Goal: Task Accomplishment & Management: Manage account settings

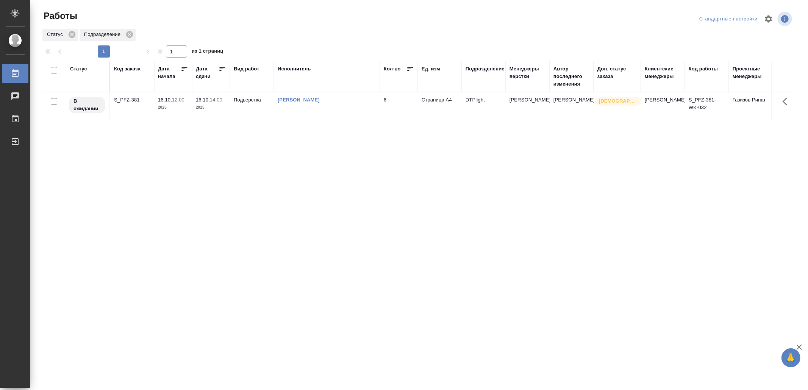
drag, startPoint x: 400, startPoint y: 241, endPoint x: 388, endPoint y: 208, distance: 34.8
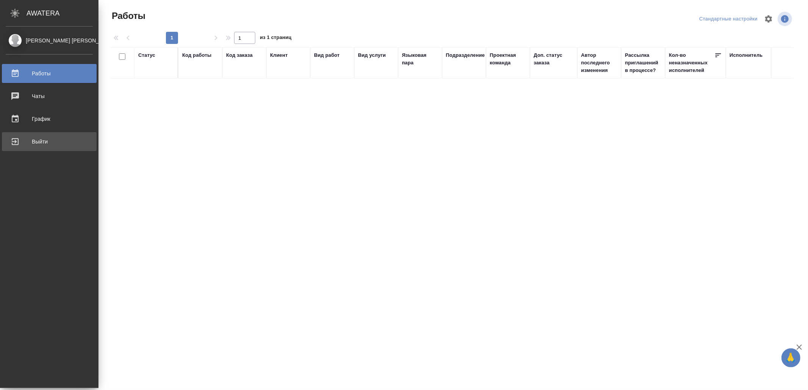
click at [52, 137] on div "Выйти" at bounding box center [49, 141] width 87 height 11
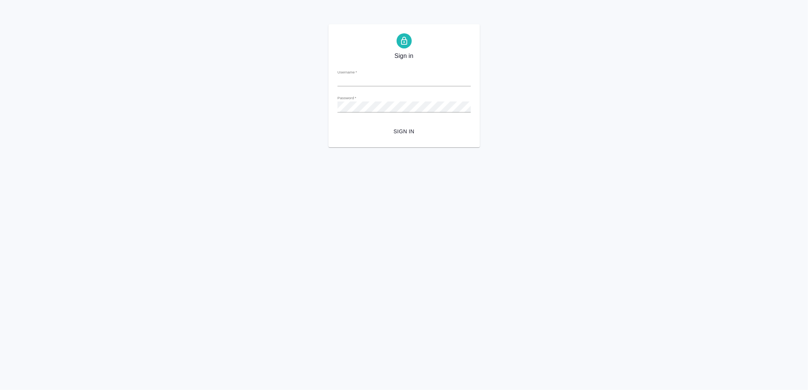
type input "[EMAIL_ADDRESS][DOMAIN_NAME]"
click at [398, 126] on button "Sign in" at bounding box center [404, 132] width 133 height 14
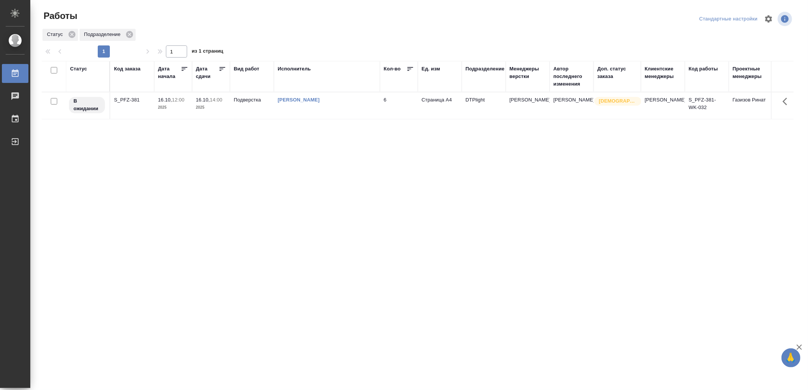
drag, startPoint x: 327, startPoint y: 191, endPoint x: 333, endPoint y: 189, distance: 6.6
drag, startPoint x: 220, startPoint y: 193, endPoint x: 225, endPoint y: 190, distance: 5.6
drag, startPoint x: 219, startPoint y: 161, endPoint x: 230, endPoint y: 178, distance: 19.9
click at [334, 228] on div "Статус Код заказа Дата начала Дата сдачи Вид работ Исполнитель Кол-во Ед. изм П…" at bounding box center [418, 197] width 752 height 273
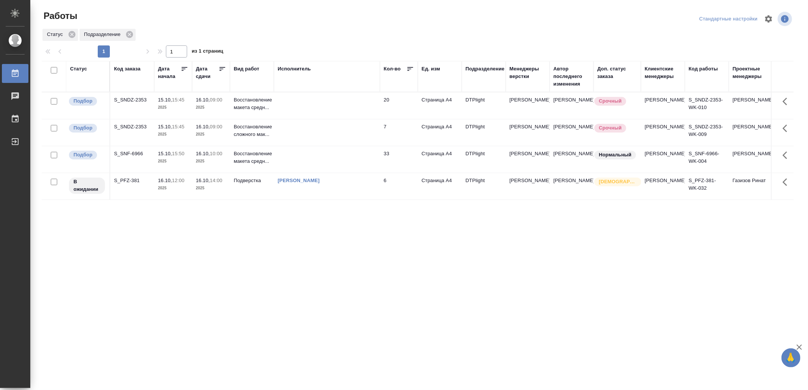
click at [349, 102] on td at bounding box center [327, 105] width 106 height 27
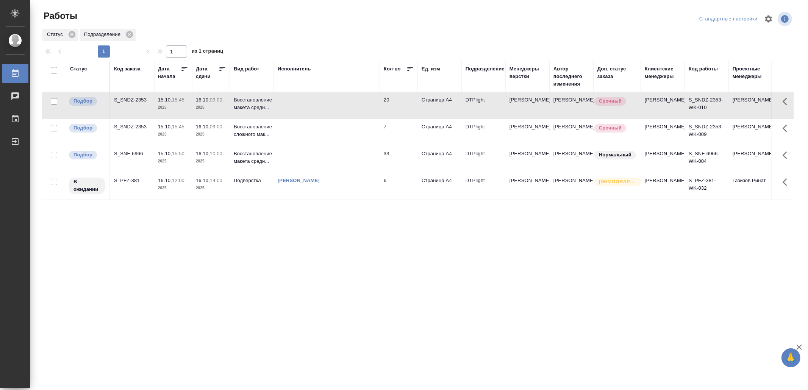
click at [369, 162] on td at bounding box center [327, 159] width 106 height 27
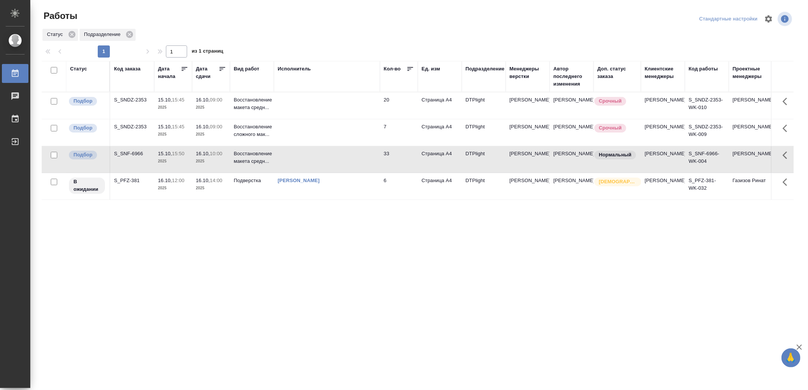
click at [369, 162] on td at bounding box center [327, 159] width 106 height 27
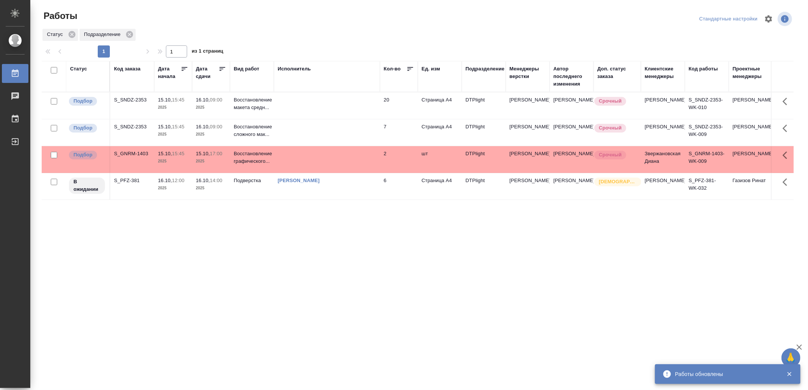
click at [343, 135] on td at bounding box center [327, 132] width 106 height 27
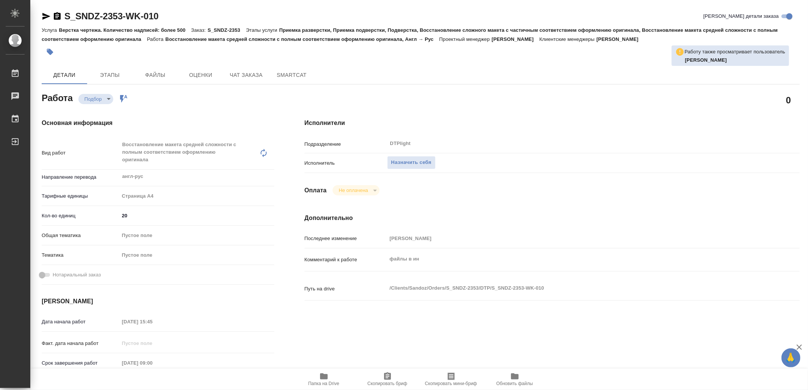
click at [320, 381] on span "Папка на Drive" at bounding box center [323, 383] width 31 height 5
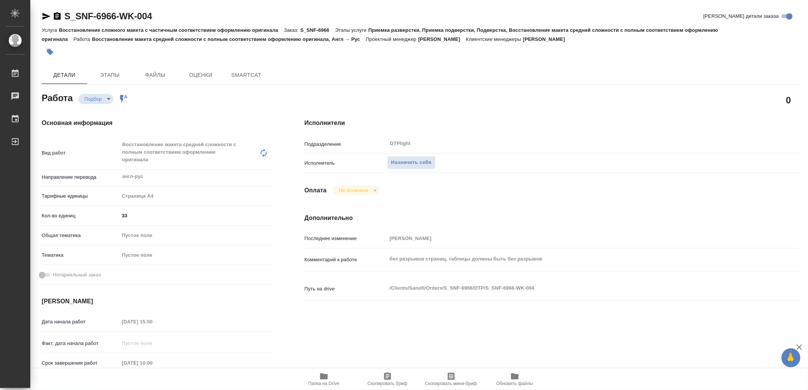
click at [324, 376] on icon "button" at bounding box center [324, 377] width 8 height 6
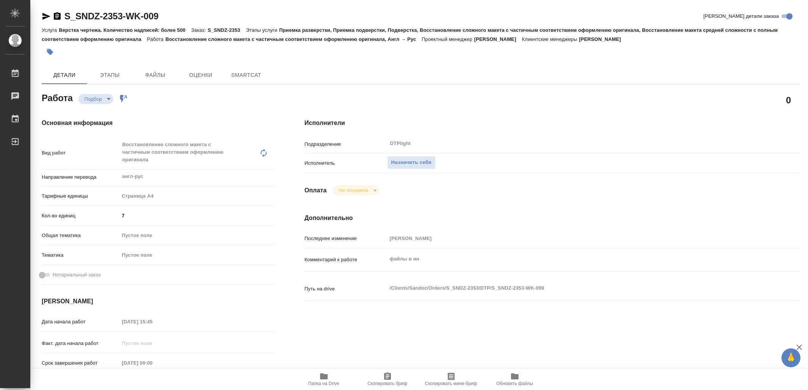
type textarea "x"
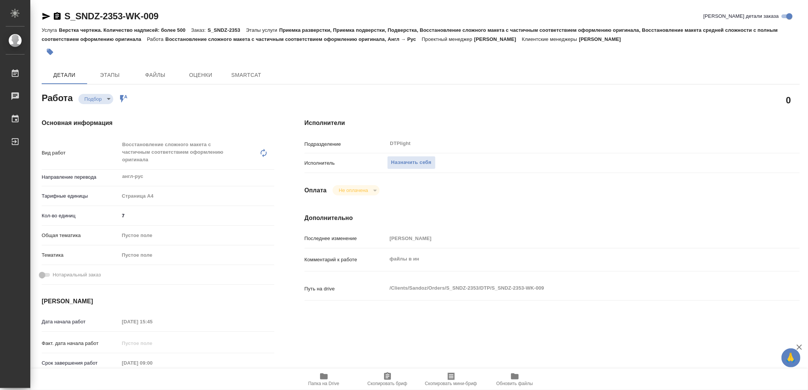
type textarea "x"
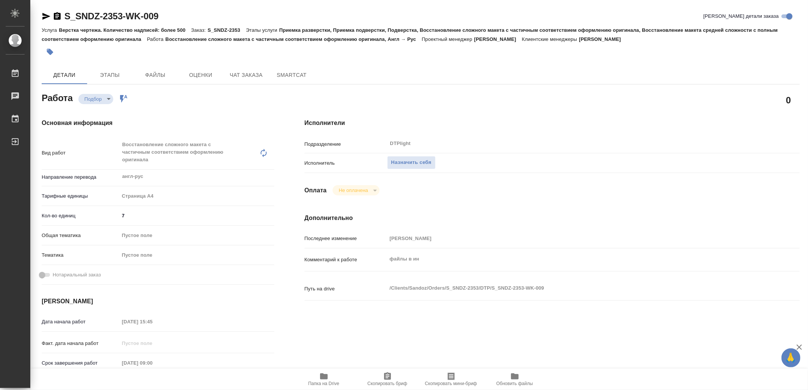
click at [321, 374] on icon "button" at bounding box center [324, 377] width 8 height 6
type textarea "x"
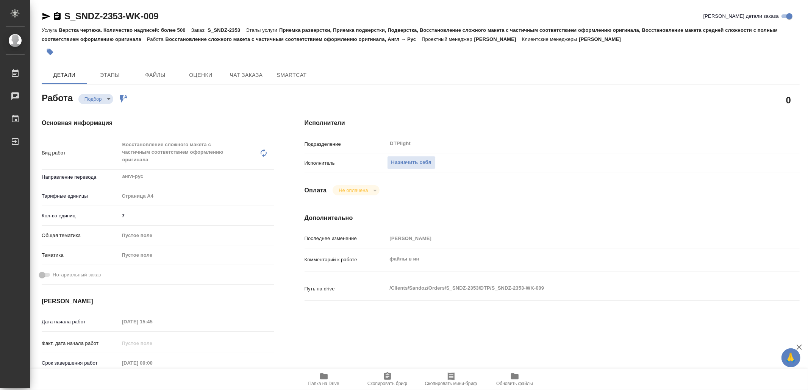
type textarea "x"
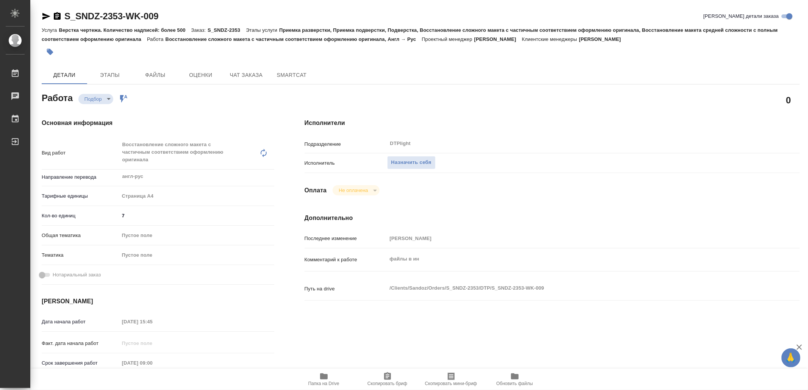
type textarea "x"
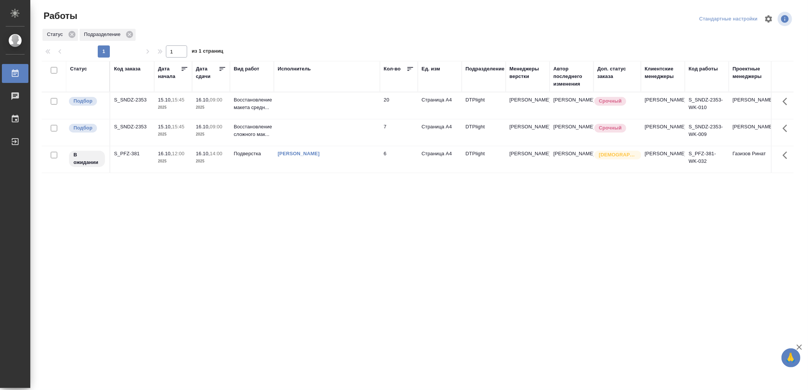
drag, startPoint x: 251, startPoint y: 276, endPoint x: 255, endPoint y: 263, distance: 13.8
drag, startPoint x: 0, startPoint y: 0, endPoint x: 386, endPoint y: 272, distance: 471.9
click at [369, 108] on td at bounding box center [327, 105] width 106 height 27
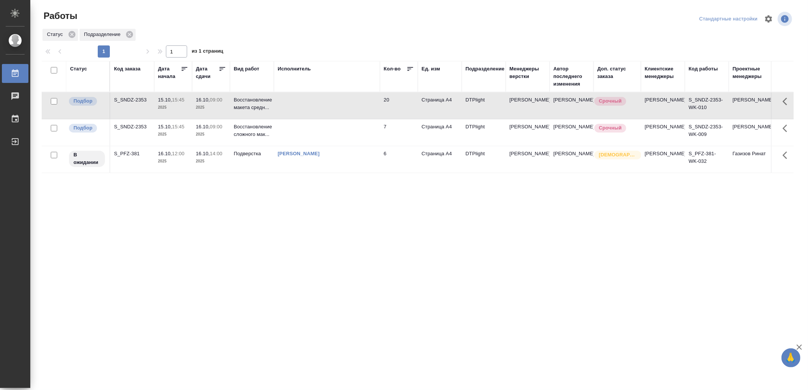
click at [369, 108] on td at bounding box center [327, 105] width 106 height 27
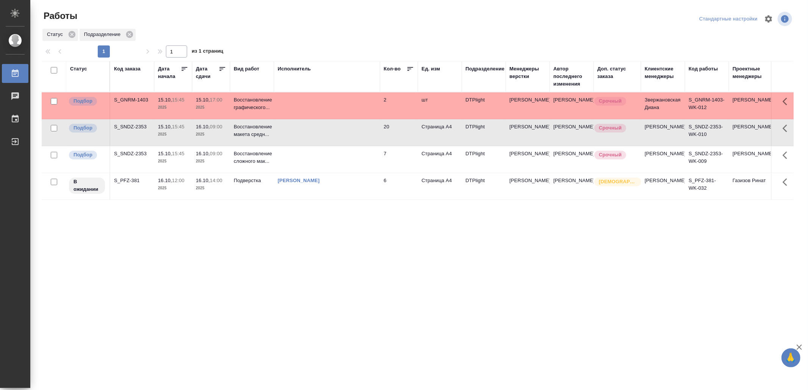
click at [304, 102] on td at bounding box center [327, 105] width 106 height 27
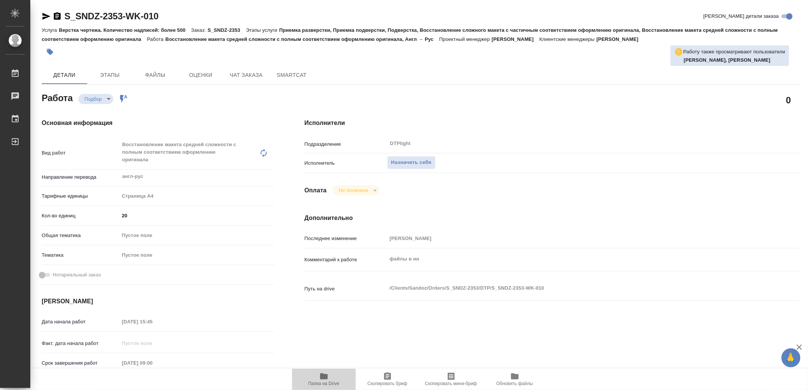
click at [329, 380] on span "Папка на Drive" at bounding box center [324, 379] width 55 height 14
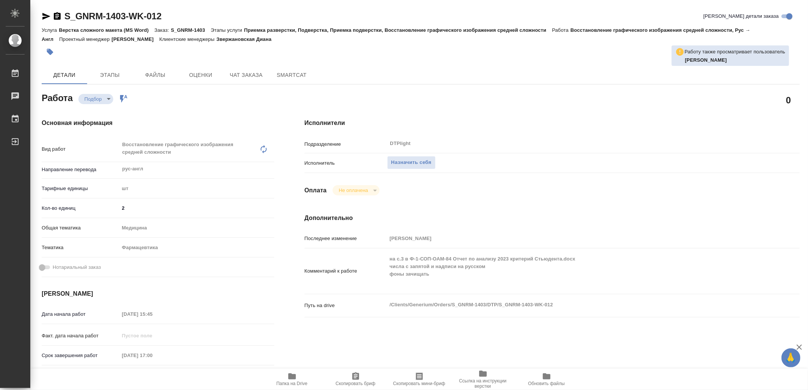
click at [300, 375] on span "Папка на Drive" at bounding box center [292, 379] width 55 height 14
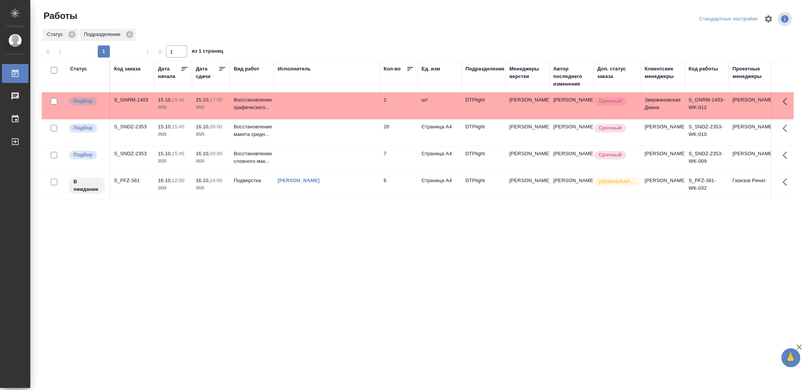
click at [332, 108] on td at bounding box center [327, 105] width 106 height 27
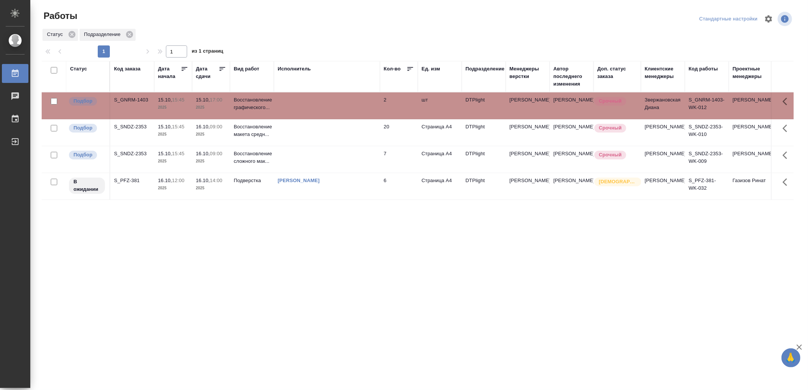
click at [332, 108] on td at bounding box center [327, 105] width 106 height 27
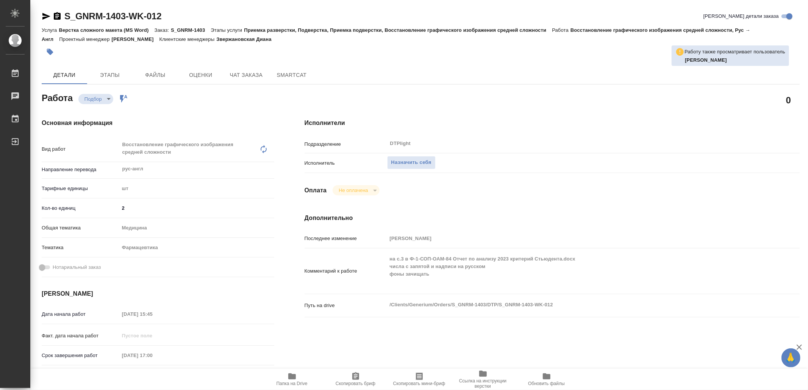
click at [296, 378] on icon "button" at bounding box center [292, 376] width 9 height 9
click at [274, 301] on div "Основная информация Вид работ Восстановление графического изображения средней с…" at bounding box center [158, 268] width 263 height 331
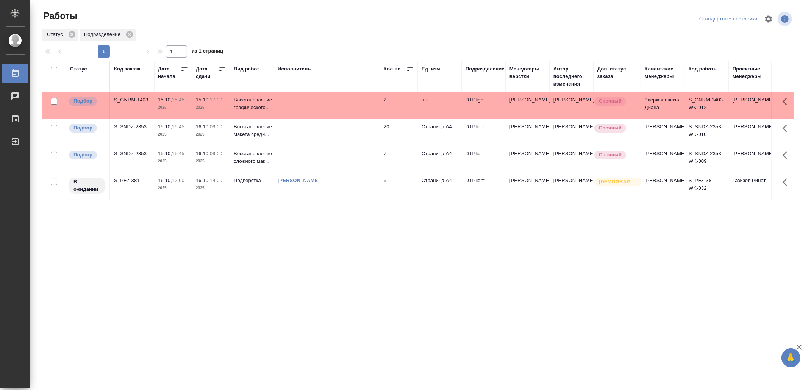
drag, startPoint x: 0, startPoint y: 0, endPoint x: 293, endPoint y: 218, distance: 365.0
drag, startPoint x: 296, startPoint y: 258, endPoint x: 296, endPoint y: 250, distance: 7.2
click at [336, 136] on td at bounding box center [327, 132] width 106 height 27
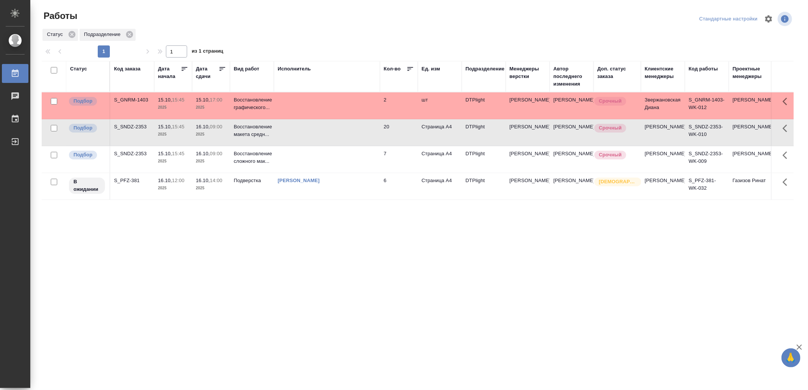
click at [336, 136] on td at bounding box center [327, 132] width 106 height 27
drag, startPoint x: 203, startPoint y: 249, endPoint x: 211, endPoint y: 252, distance: 7.7
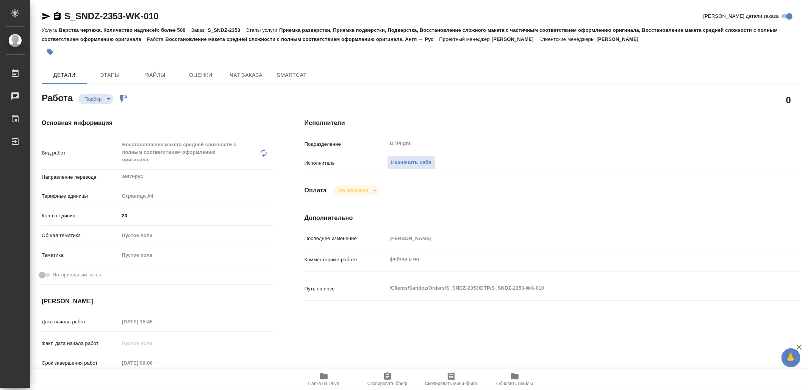
click at [320, 372] on icon "button" at bounding box center [323, 376] width 9 height 9
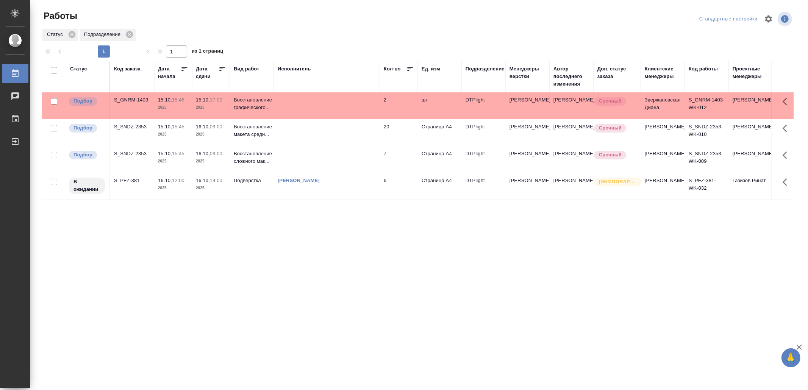
drag, startPoint x: 232, startPoint y: 219, endPoint x: 239, endPoint y: 221, distance: 7.6
click at [15, 144] on div "Выйти" at bounding box center [5, 141] width 19 height 11
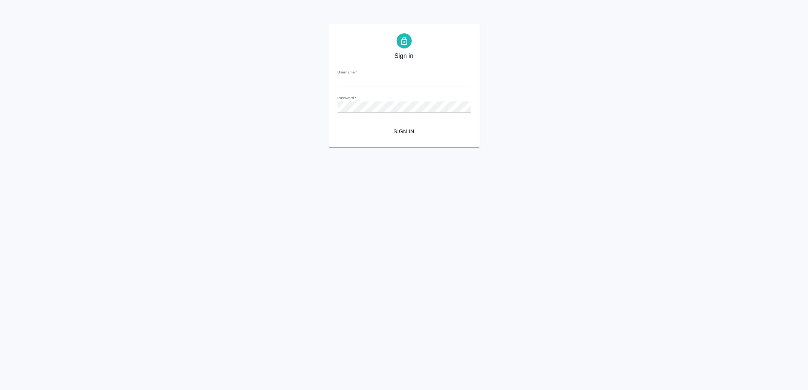
type input "[EMAIL_ADDRESS][DOMAIN_NAME]"
click at [387, 130] on span "Sign in" at bounding box center [404, 131] width 121 height 9
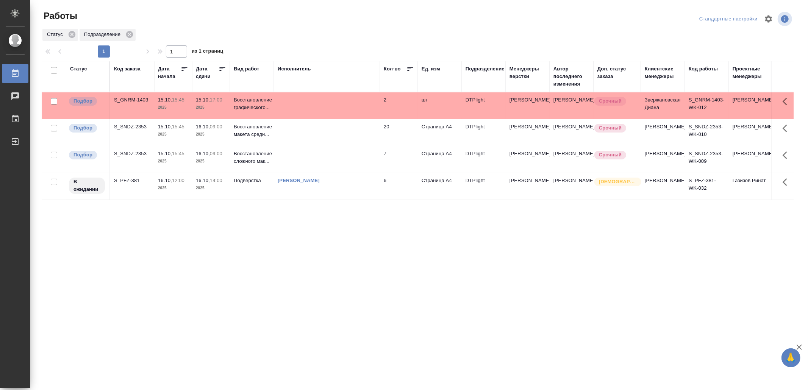
click at [327, 112] on td at bounding box center [327, 105] width 106 height 27
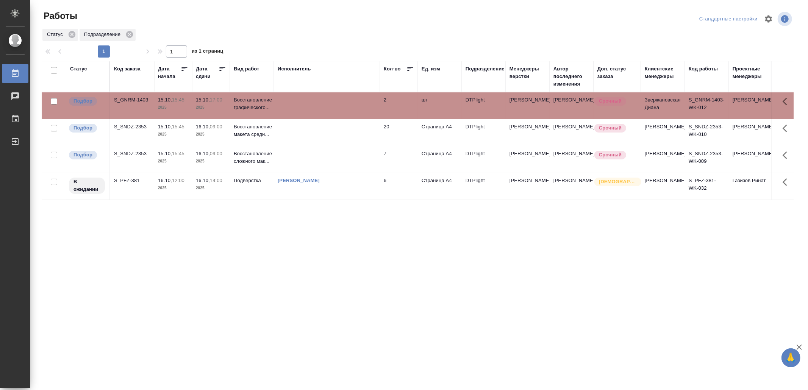
click at [327, 112] on td at bounding box center [327, 105] width 106 height 27
drag, startPoint x: 185, startPoint y: 236, endPoint x: 189, endPoint y: 239, distance: 4.6
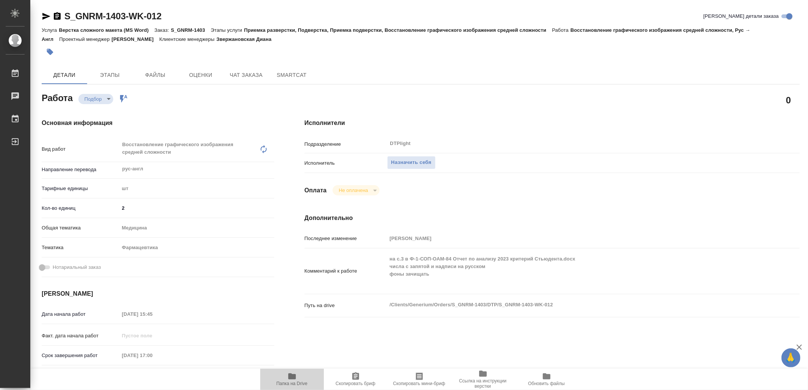
click at [299, 377] on span "Папка на Drive" at bounding box center [292, 379] width 55 height 14
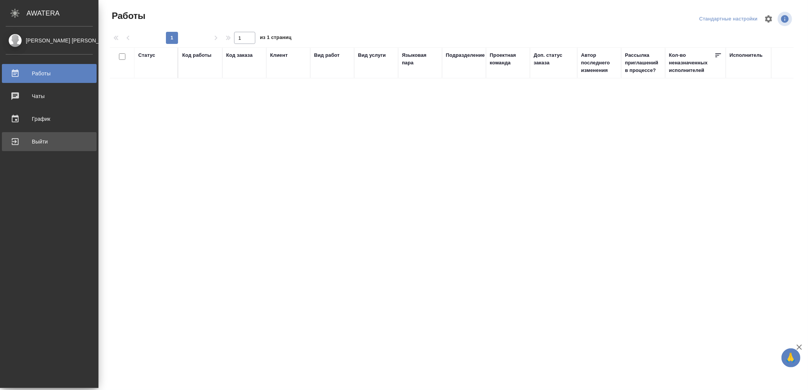
click at [36, 144] on div "Выйти" at bounding box center [49, 141] width 87 height 11
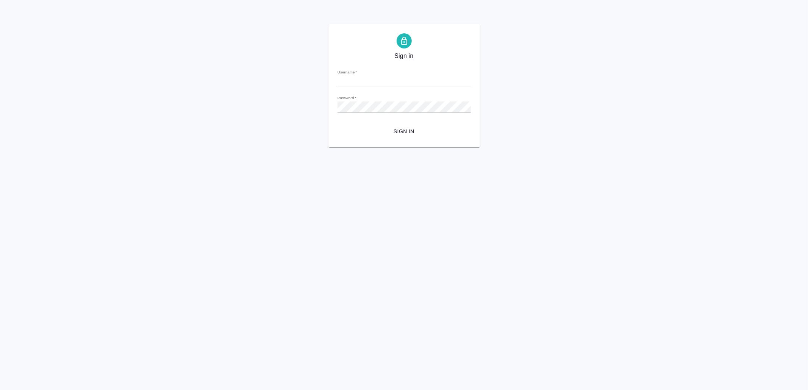
type input "[EMAIL_ADDRESS][DOMAIN_NAME]"
click at [392, 126] on button "Sign in" at bounding box center [404, 132] width 133 height 14
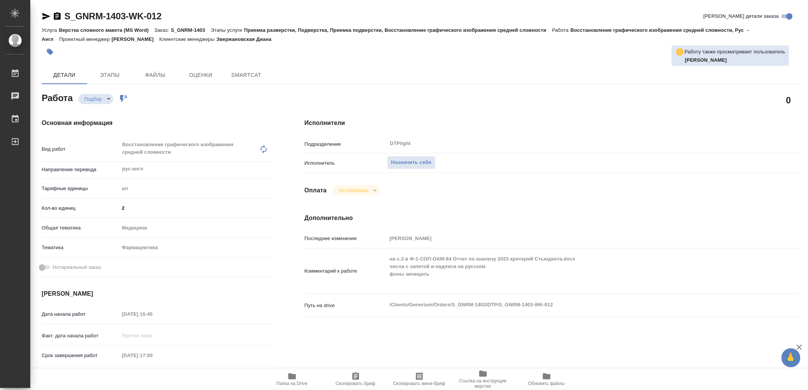
type textarea "x"
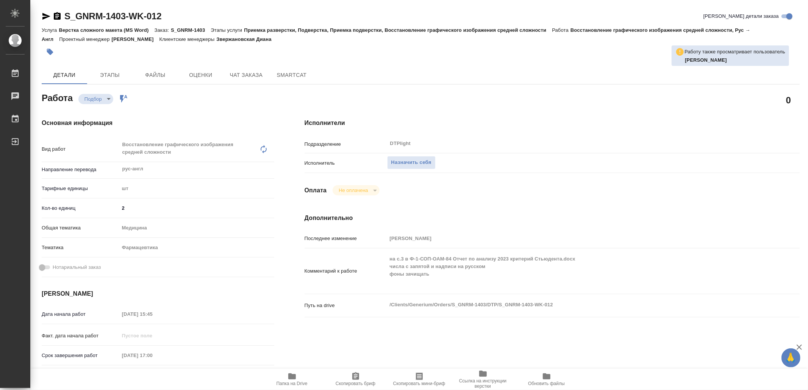
type textarea "x"
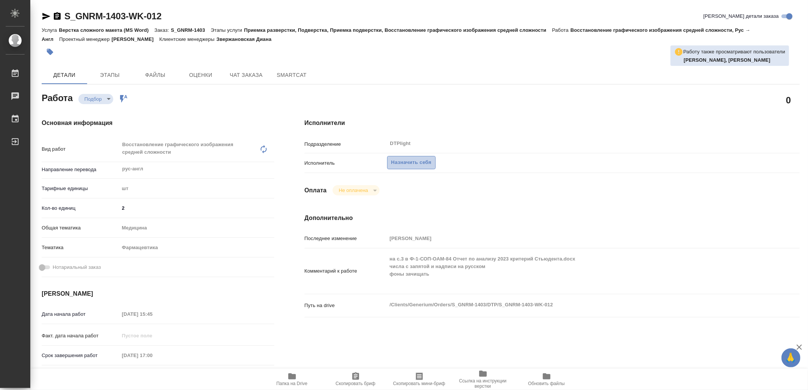
click at [408, 161] on span "Назначить себя" at bounding box center [411, 162] width 40 height 9
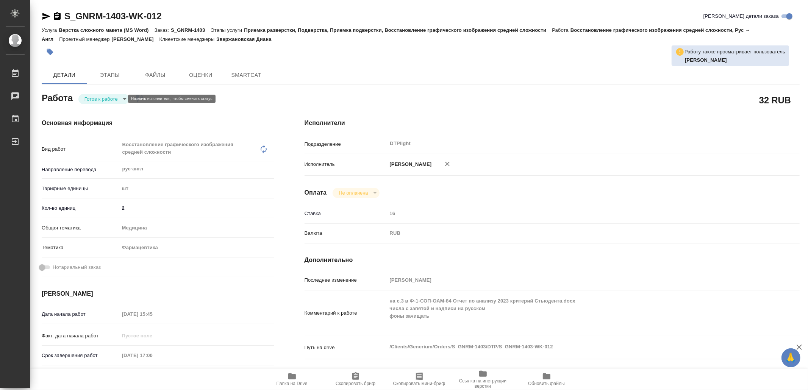
click at [102, 99] on body "🙏 .cls-1 fill:#fff; AWATERA Yamkovenko Vera Работы Чаты График Выйти S_GNRM-140…" at bounding box center [404, 195] width 808 height 390
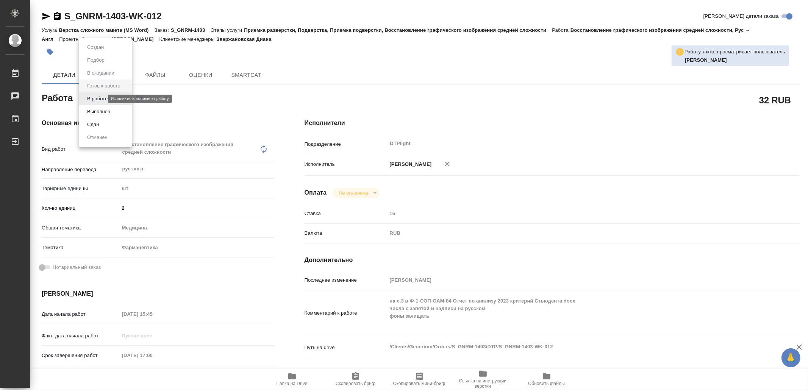
type textarea "x"
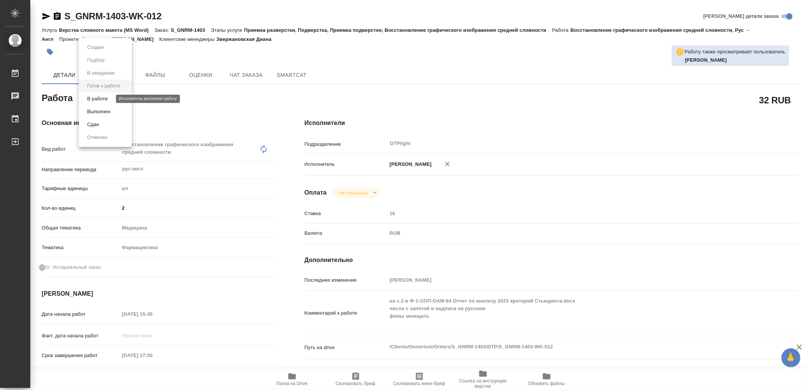
click at [102, 99] on button "В работе" at bounding box center [97, 99] width 25 height 8
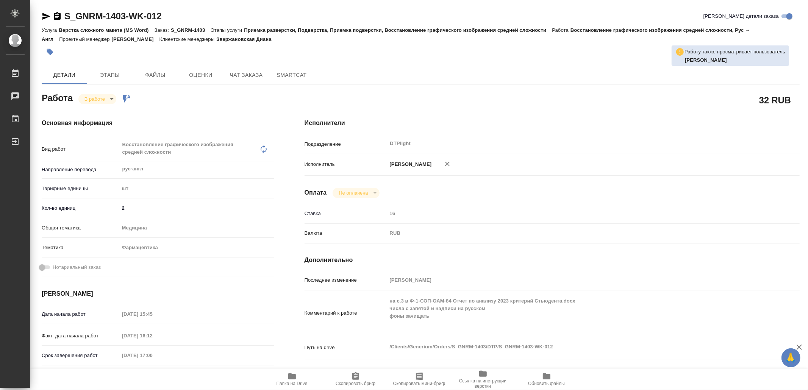
type textarea "x"
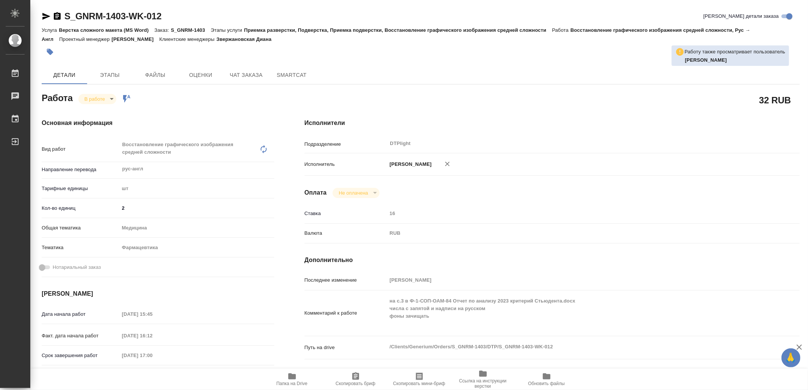
type textarea "x"
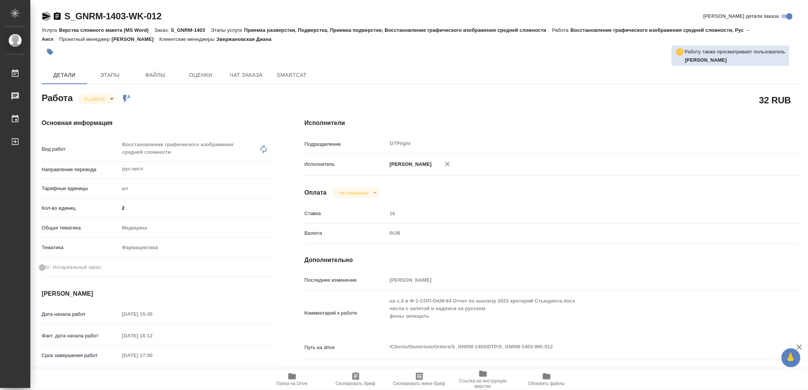
click at [45, 17] on icon "button" at bounding box center [46, 16] width 8 height 7
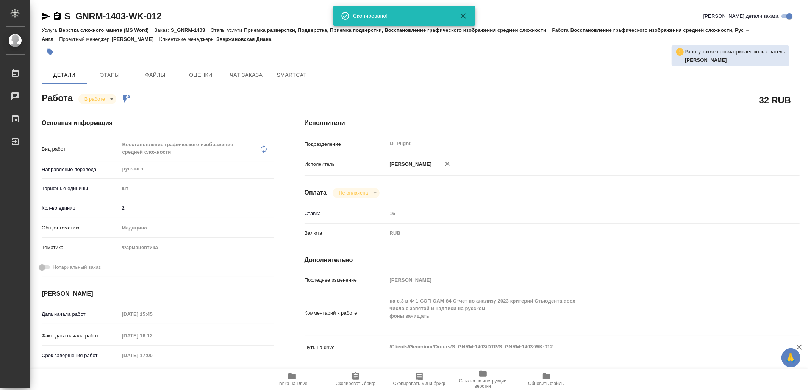
type textarea "x"
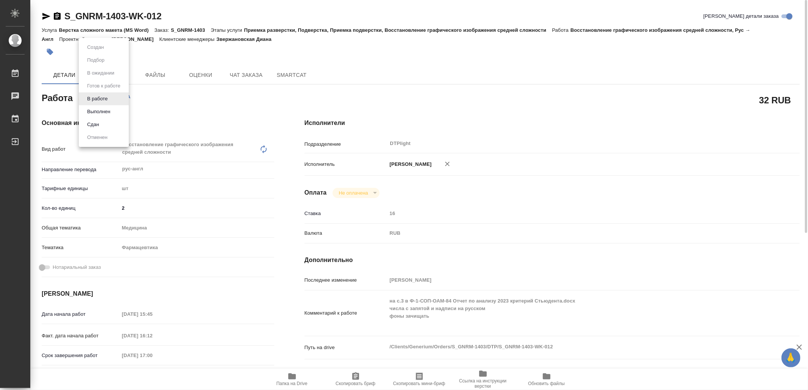
click at [91, 95] on body "🙏 .cls-1 fill:#fff; AWATERA Yamkovenko Vera Работы 0 Чаты График Выйти S_GNRM-1…" at bounding box center [404, 195] width 808 height 390
click at [102, 113] on button "Выполнен" at bounding box center [99, 112] width 28 height 8
type textarea "x"
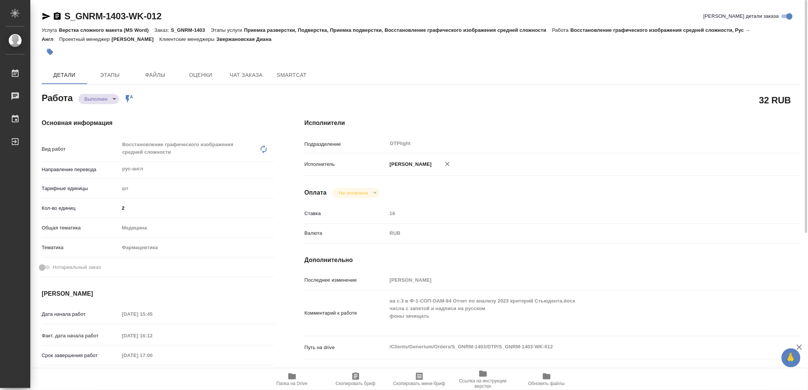
type textarea "x"
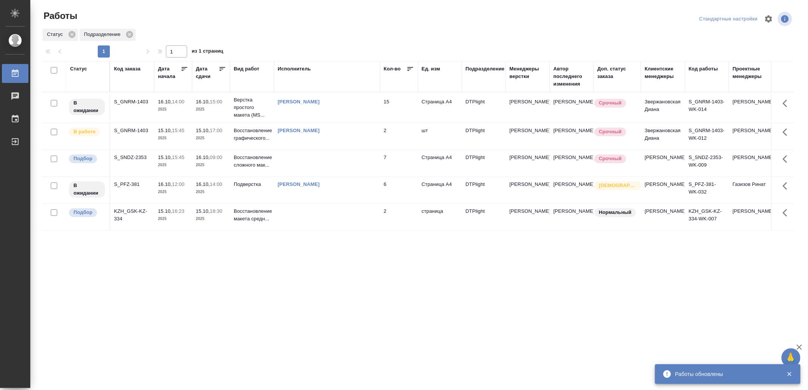
drag, startPoint x: 147, startPoint y: 268, endPoint x: 152, endPoint y: 266, distance: 5.3
click at [147, 268] on div "Статус Код заказа Дата начала Дата сдачи Вид работ Исполнитель Кол-во Ед. изм П…" at bounding box center [418, 197] width 752 height 273
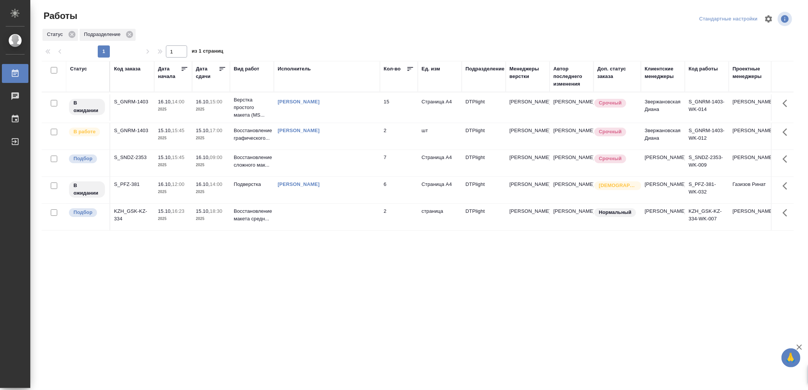
click at [340, 226] on td at bounding box center [327, 217] width 106 height 27
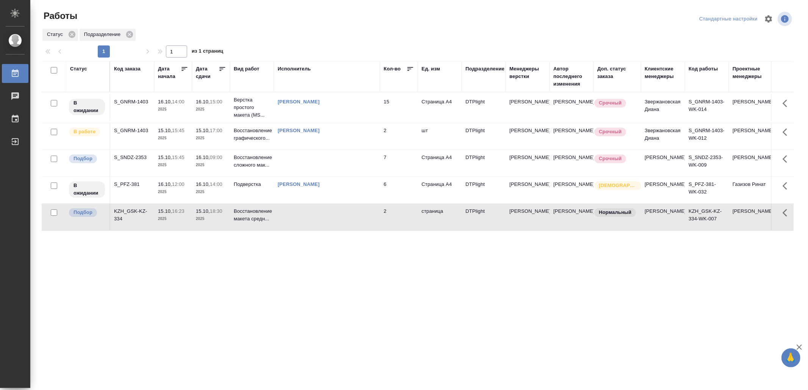
click at [340, 226] on td at bounding box center [327, 217] width 106 height 27
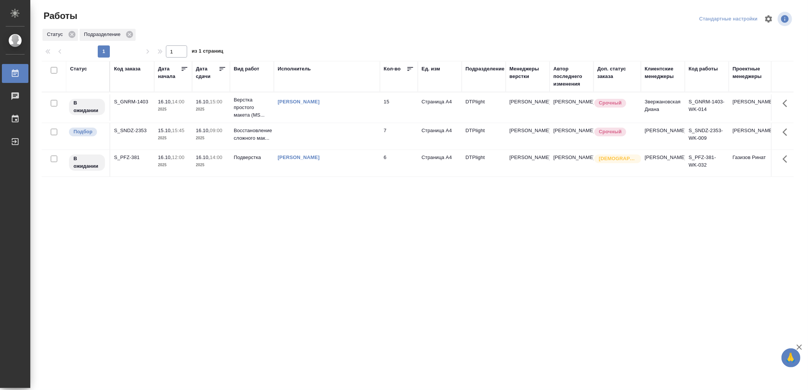
drag, startPoint x: 240, startPoint y: 263, endPoint x: 246, endPoint y: 258, distance: 7.6
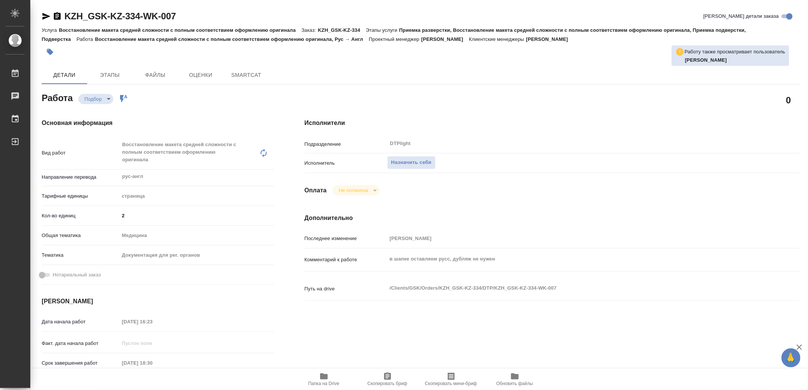
click at [325, 382] on span "Папка на Drive" at bounding box center [323, 383] width 31 height 5
click at [419, 163] on span "Назначить себя" at bounding box center [411, 162] width 40 height 9
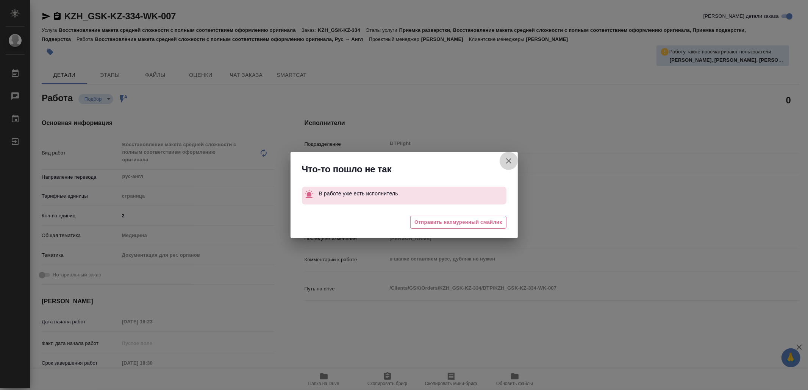
drag, startPoint x: 510, startPoint y: 158, endPoint x: 88, endPoint y: 8, distance: 447.6
click at [509, 158] on icon "button" at bounding box center [508, 161] width 9 height 9
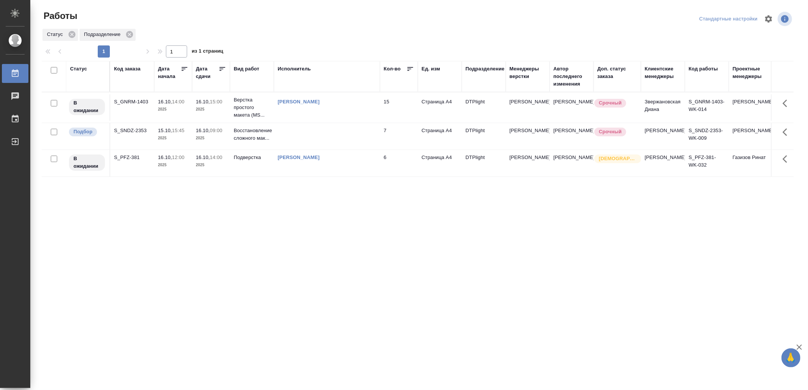
click at [370, 107] on td "[PERSON_NAME]" at bounding box center [327, 107] width 106 height 27
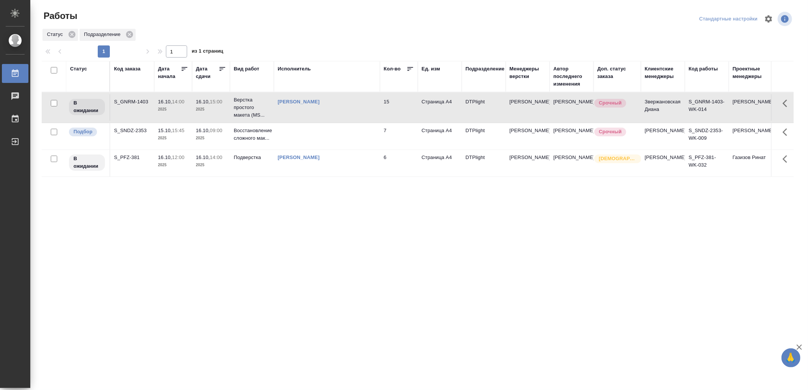
click at [370, 107] on td "[PERSON_NAME]" at bounding box center [327, 107] width 106 height 27
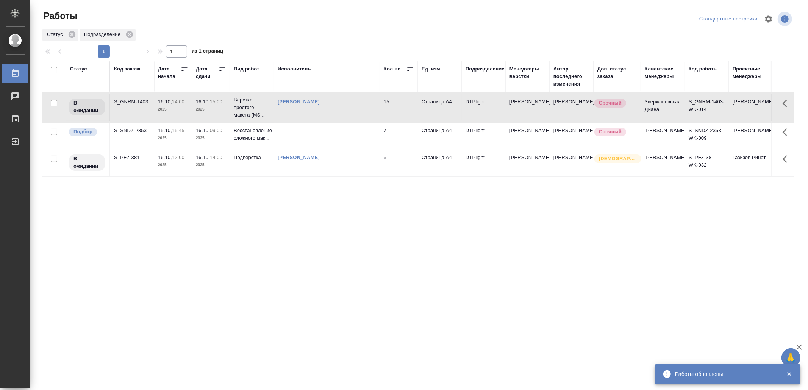
drag, startPoint x: 285, startPoint y: 271, endPoint x: 286, endPoint y: 264, distance: 7.7
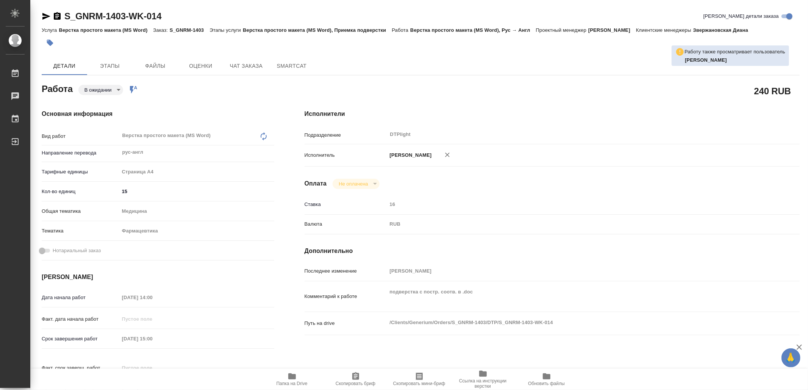
click at [297, 377] on span "Папка на Drive" at bounding box center [292, 379] width 55 height 14
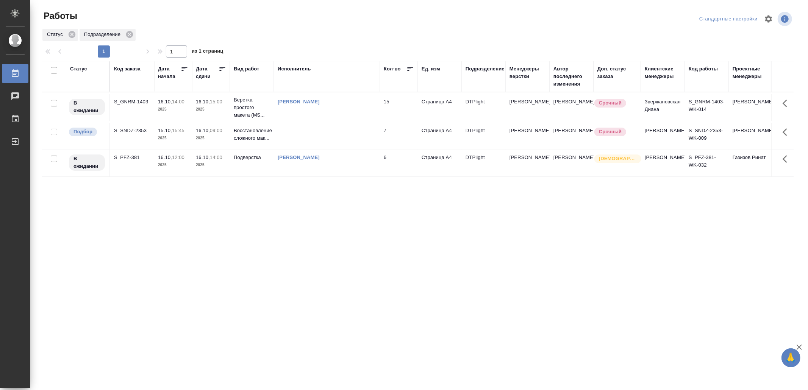
click at [339, 133] on td at bounding box center [327, 136] width 106 height 27
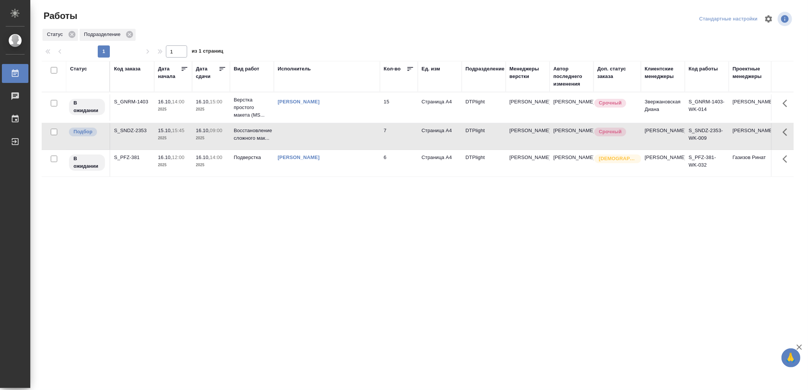
click at [339, 133] on td at bounding box center [327, 136] width 106 height 27
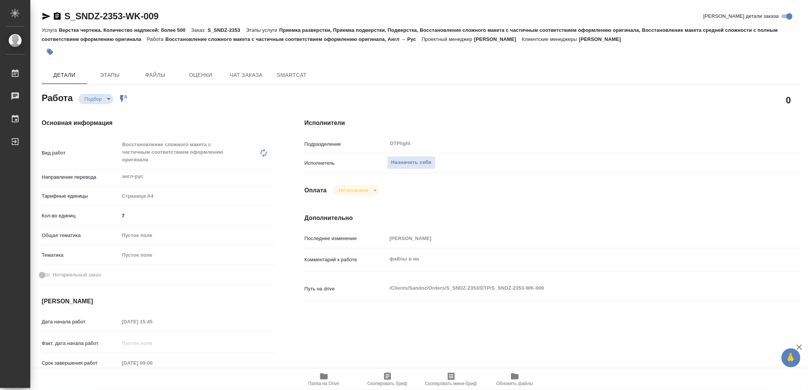
click at [323, 380] on icon "button" at bounding box center [323, 376] width 9 height 9
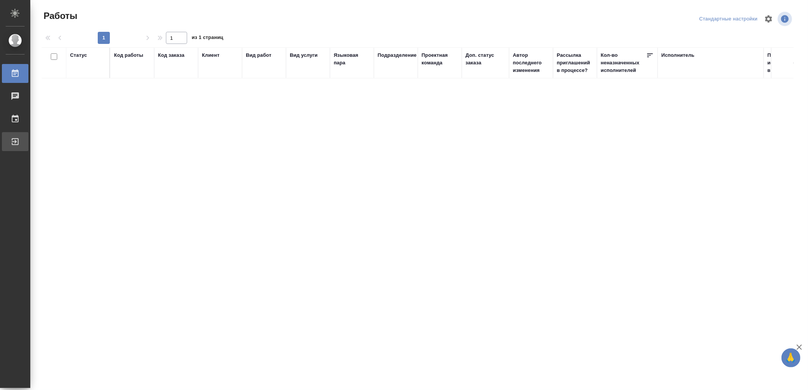
click at [14, 140] on div "Выйти" at bounding box center [5, 141] width 19 height 11
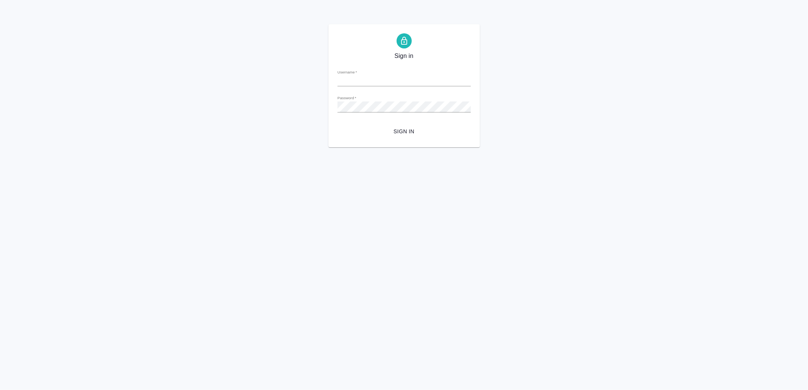
type input "v.yamkovenko@awatera.com"
click at [396, 136] on button "Sign in" at bounding box center [404, 132] width 133 height 14
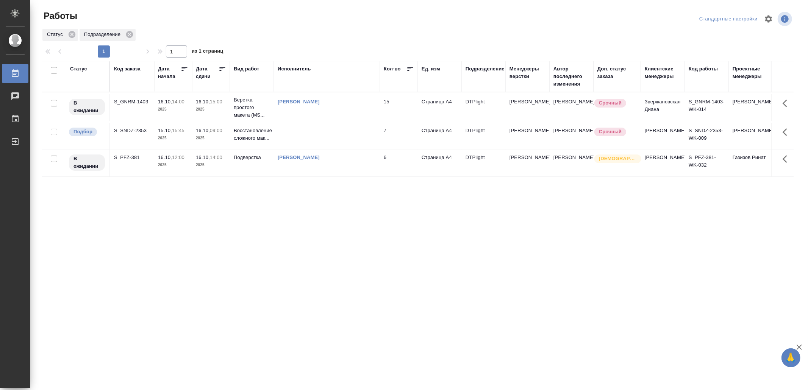
drag, startPoint x: 0, startPoint y: 0, endPoint x: 308, endPoint y: 222, distance: 379.5
drag, startPoint x: 278, startPoint y: 271, endPoint x: 284, endPoint y: 263, distance: 9.8
drag, startPoint x: 147, startPoint y: 277, endPoint x: 146, endPoint y: 260, distance: 16.7
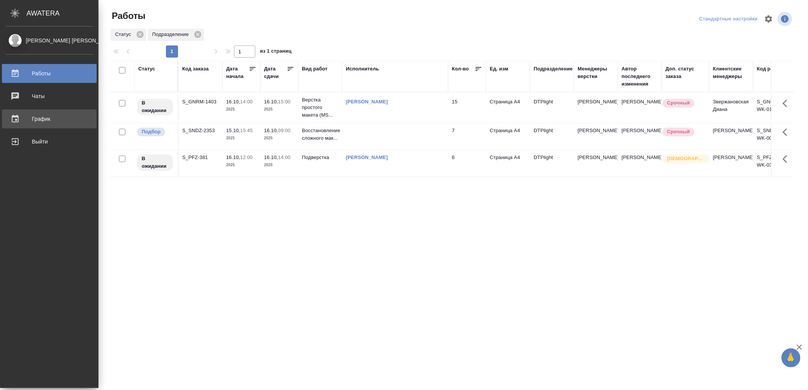
click at [50, 113] on link "График" at bounding box center [49, 119] width 95 height 19
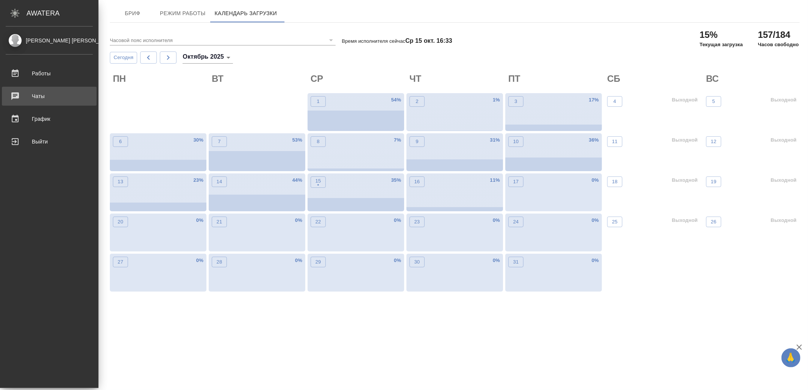
click at [40, 93] on div "Чаты" at bounding box center [49, 96] width 87 height 11
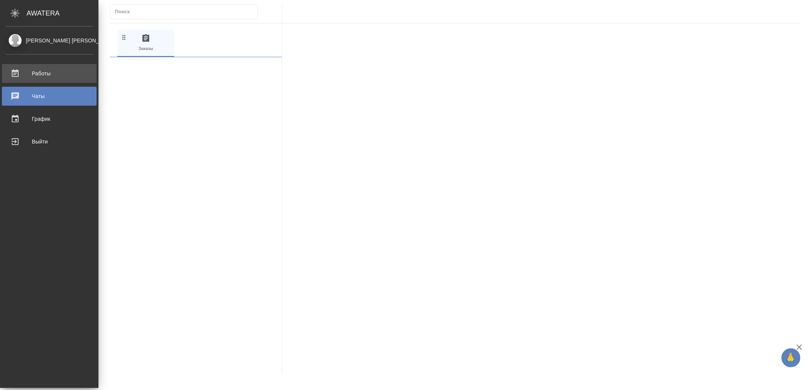
click at [54, 70] on div "Работы" at bounding box center [49, 73] width 87 height 11
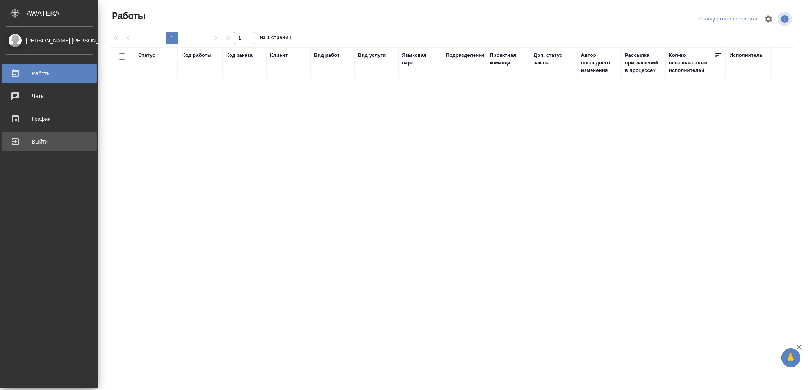
click at [22, 146] on div "Выйти" at bounding box center [49, 141] width 87 height 11
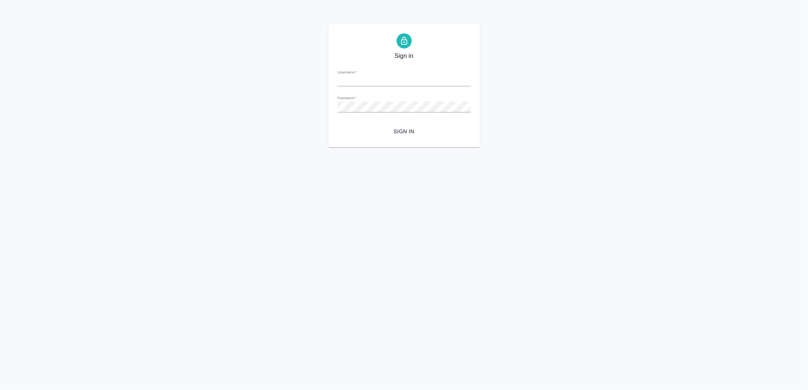
type input "v.yamkovenko@awatera.com"
drag, startPoint x: 384, startPoint y: 139, endPoint x: 384, endPoint y: 145, distance: 6.1
click at [385, 139] on div "Sign in Username   * v.yamkovenko@awatera.com Password   * urlPath   * / Sign in" at bounding box center [405, 85] width 152 height 123
click at [404, 129] on span "Sign in" at bounding box center [404, 131] width 121 height 9
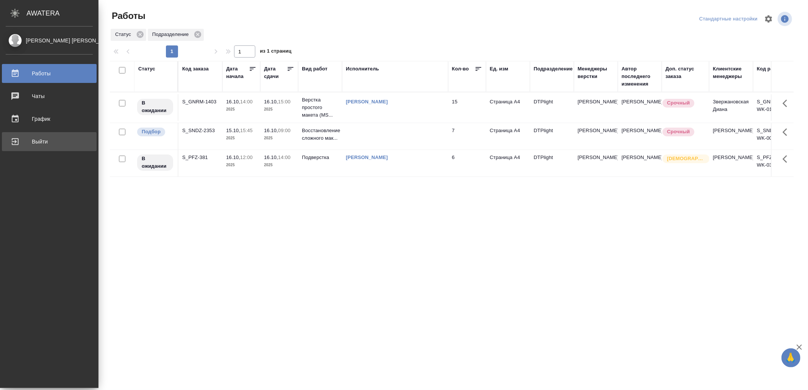
click at [32, 137] on div "Выйти" at bounding box center [49, 141] width 87 height 11
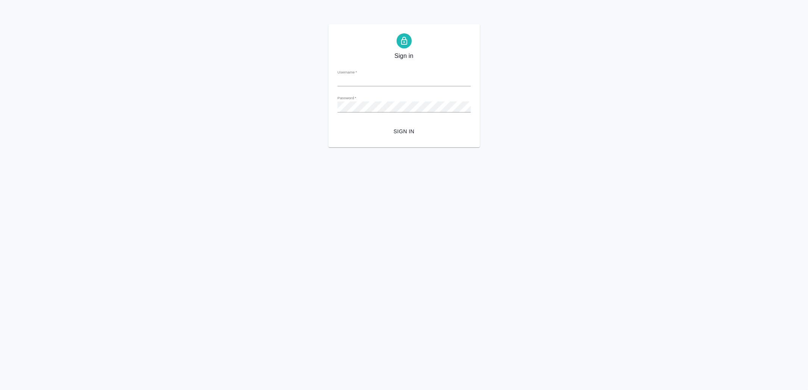
type input "[EMAIL_ADDRESS][DOMAIN_NAME]"
click at [413, 132] on span "Sign in" at bounding box center [404, 131] width 121 height 9
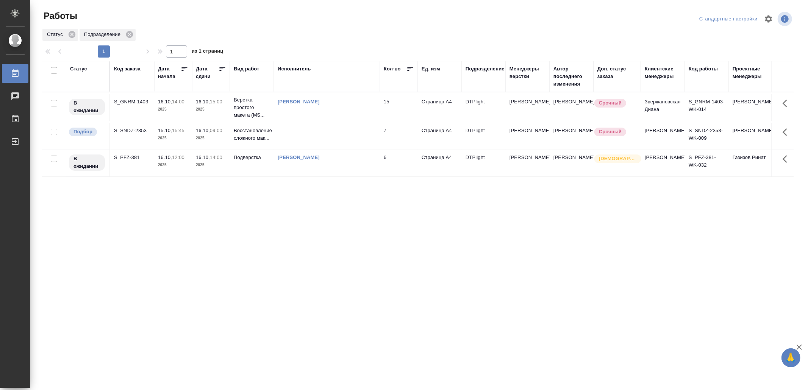
drag, startPoint x: 401, startPoint y: 230, endPoint x: 402, endPoint y: 226, distance: 4.0
drag, startPoint x: 200, startPoint y: 282, endPoint x: 220, endPoint y: 285, distance: 20.3
click at [14, 143] on div "Выйти" at bounding box center [5, 141] width 19 height 11
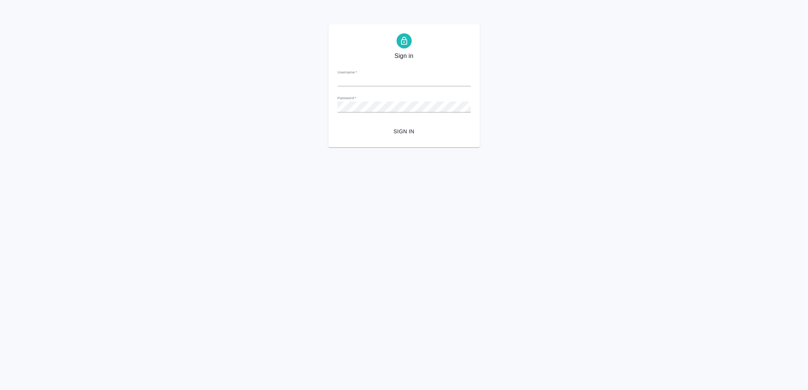
type input "[EMAIL_ADDRESS][DOMAIN_NAME]"
click at [401, 129] on span "Sign in" at bounding box center [404, 131] width 121 height 9
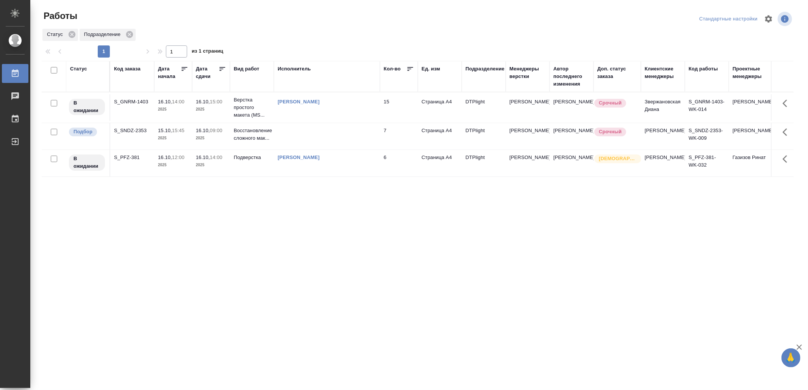
drag, startPoint x: 317, startPoint y: 161, endPoint x: 233, endPoint y: 228, distance: 107.1
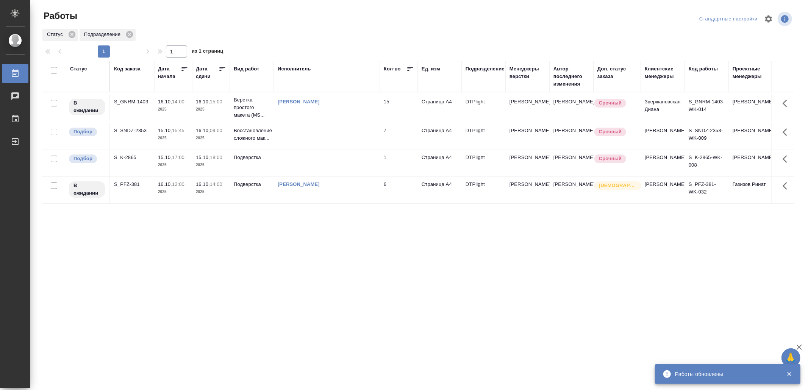
drag, startPoint x: 185, startPoint y: 237, endPoint x: 115, endPoint y: 252, distance: 71.6
click at [115, 252] on div "Статус Код заказа Дата начала Дата сдачи Вид работ Исполнитель Кол-во Ед. изм П…" at bounding box center [418, 197] width 752 height 273
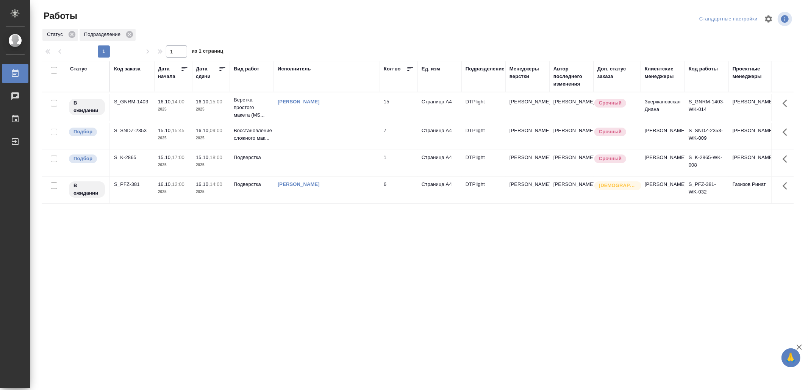
click at [278, 165] on td at bounding box center [327, 163] width 106 height 27
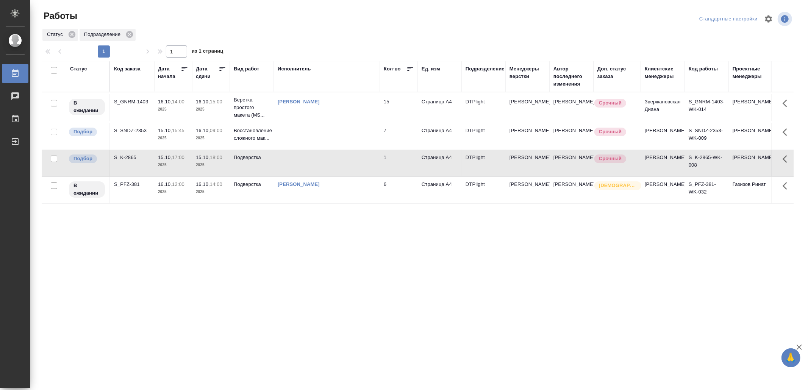
click at [278, 165] on td at bounding box center [327, 163] width 106 height 27
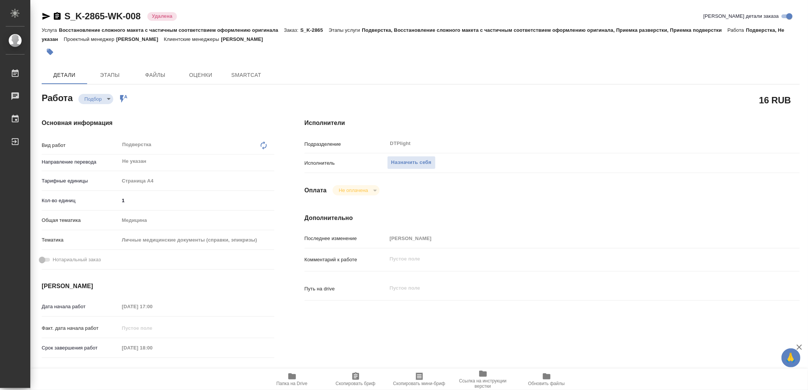
click at [290, 380] on icon "button" at bounding box center [292, 376] width 9 height 9
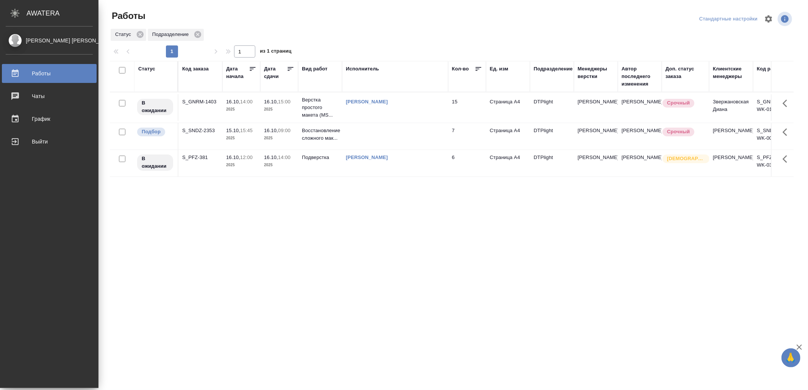
click at [23, 140] on div "Выйти" at bounding box center [49, 141] width 87 height 11
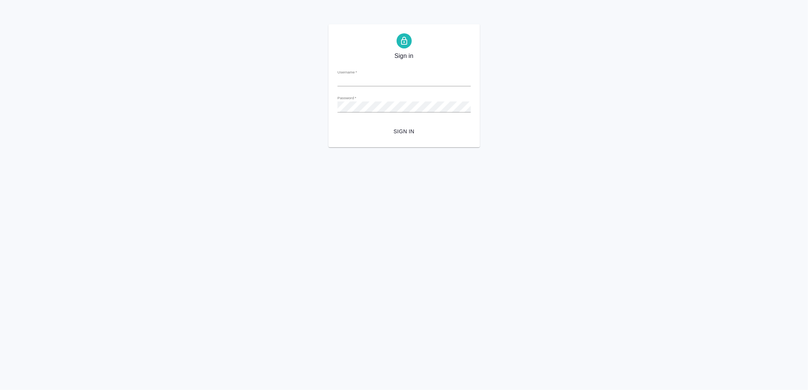
type input "[EMAIL_ADDRESS][DOMAIN_NAME]"
click at [397, 125] on button "Sign in" at bounding box center [404, 132] width 133 height 14
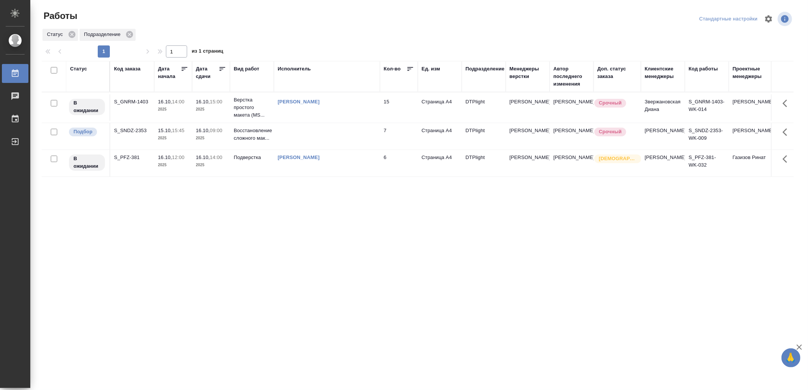
drag, startPoint x: 214, startPoint y: 313, endPoint x: 219, endPoint y: 304, distance: 9.8
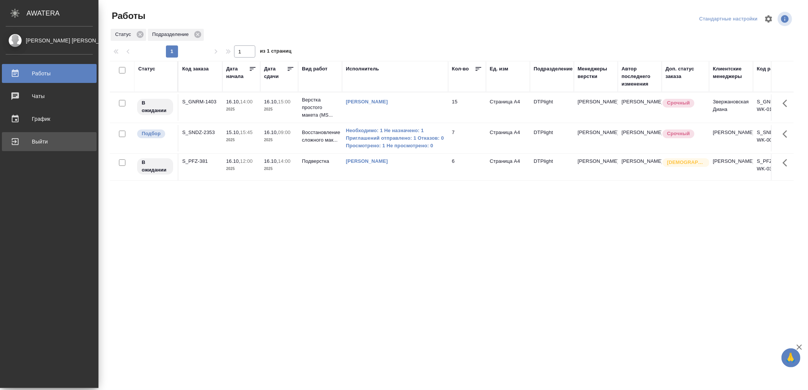
click at [28, 140] on div "Выйти" at bounding box center [49, 141] width 87 height 11
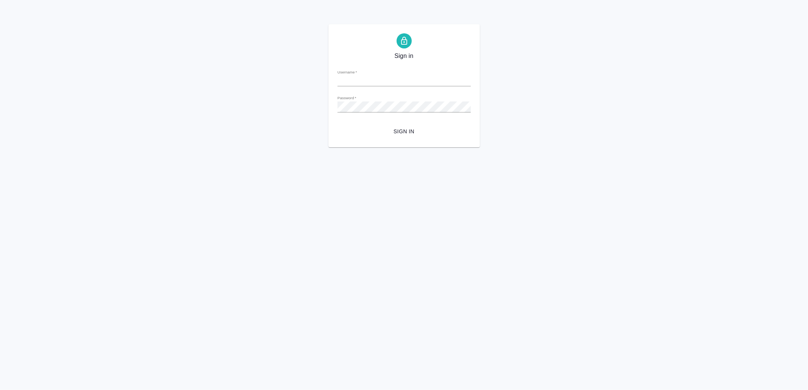
type input "[EMAIL_ADDRESS][DOMAIN_NAME]"
click at [411, 130] on span "Sign in" at bounding box center [404, 131] width 121 height 9
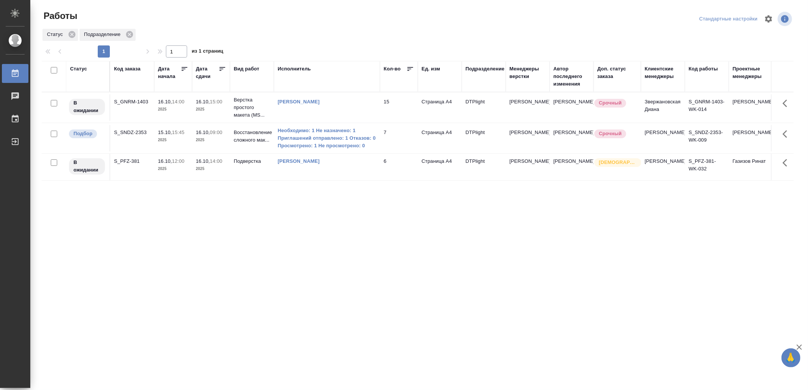
drag, startPoint x: 0, startPoint y: 0, endPoint x: 261, endPoint y: 208, distance: 333.8
click at [261, 208] on div "Статус Код заказа Дата начала Дата сдачи Вид работ Исполнитель Кол-во Ед. изм П…" at bounding box center [418, 197] width 752 height 273
drag, startPoint x: 278, startPoint y: 281, endPoint x: 287, endPoint y: 258, distance: 24.7
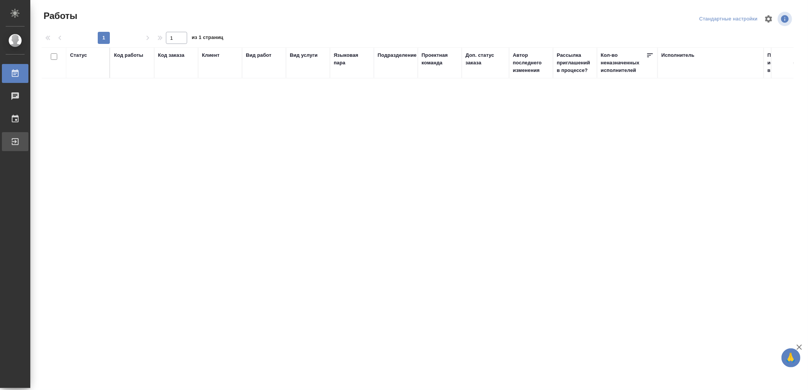
click at [15, 143] on div "Выйти" at bounding box center [5, 141] width 19 height 11
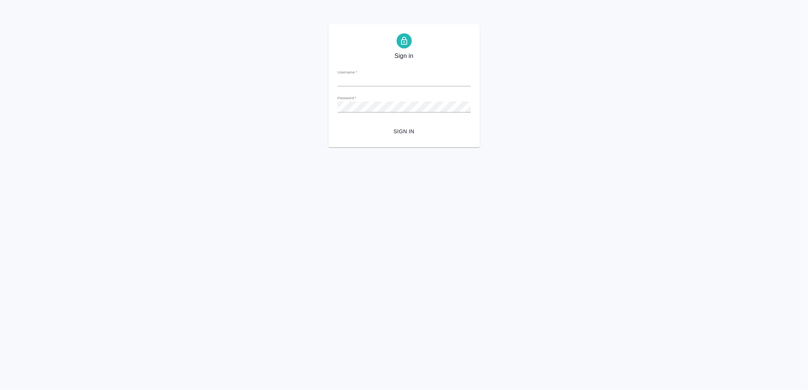
type input "[EMAIL_ADDRESS][DOMAIN_NAME]"
click at [391, 132] on span "Sign in" at bounding box center [404, 131] width 121 height 9
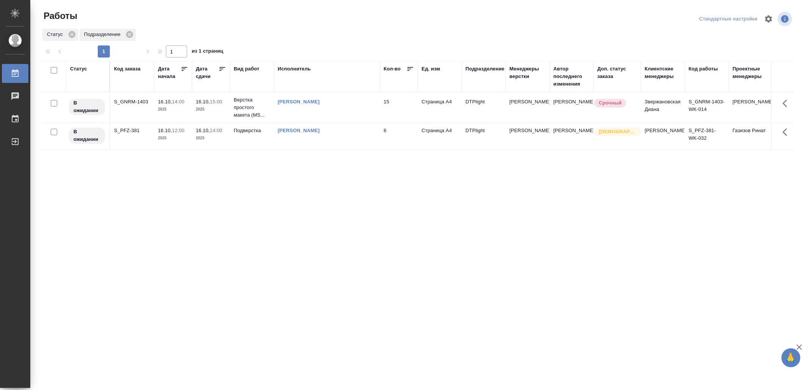
drag, startPoint x: 249, startPoint y: 211, endPoint x: 254, endPoint y: 205, distance: 8.1
drag, startPoint x: 380, startPoint y: 271, endPoint x: 379, endPoint y: 267, distance: 3.9
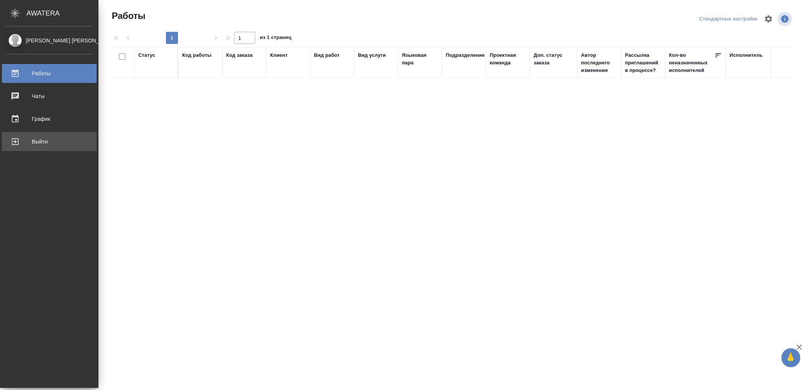
click at [23, 139] on div "Выйти" at bounding box center [49, 141] width 87 height 11
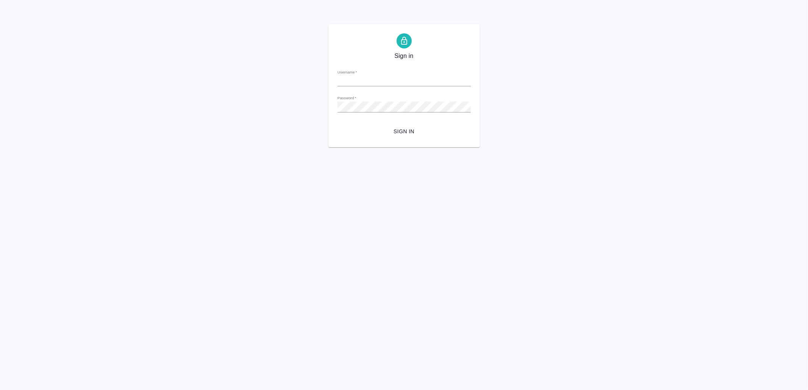
type input "[EMAIL_ADDRESS][DOMAIN_NAME]"
click at [401, 133] on span "Sign in" at bounding box center [404, 131] width 121 height 9
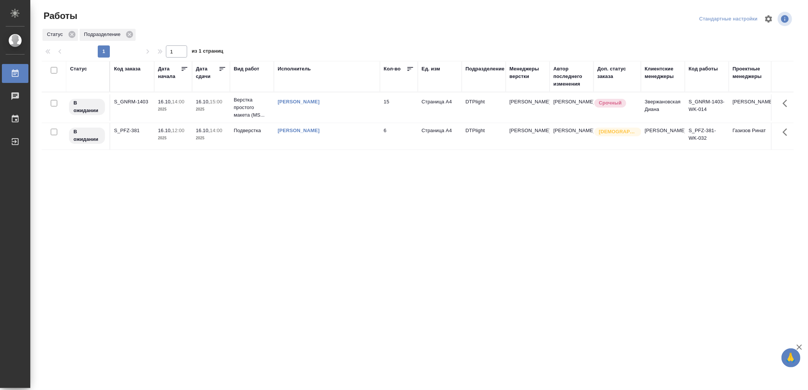
drag, startPoint x: 0, startPoint y: 0, endPoint x: 294, endPoint y: 217, distance: 365.8
drag, startPoint x: 0, startPoint y: 0, endPoint x: 323, endPoint y: 237, distance: 400.7
drag, startPoint x: 0, startPoint y: 0, endPoint x: 253, endPoint y: 243, distance: 350.6
